Goal: Navigation & Orientation: Find specific page/section

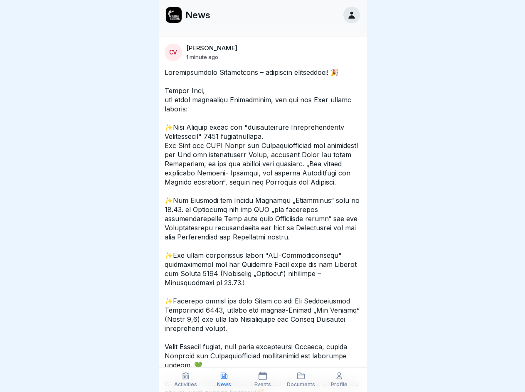
click at [186, 380] on icon at bounding box center [186, 376] width 8 height 8
click at [224, 380] on icon at bounding box center [224, 376] width 8 height 8
click at [262, 380] on icon at bounding box center [263, 376] width 8 height 8
click at [301, 380] on icon at bounding box center [301, 376] width 8 height 8
click at [339, 380] on icon at bounding box center [339, 376] width 8 height 8
